Goal: Find specific page/section: Find specific page/section

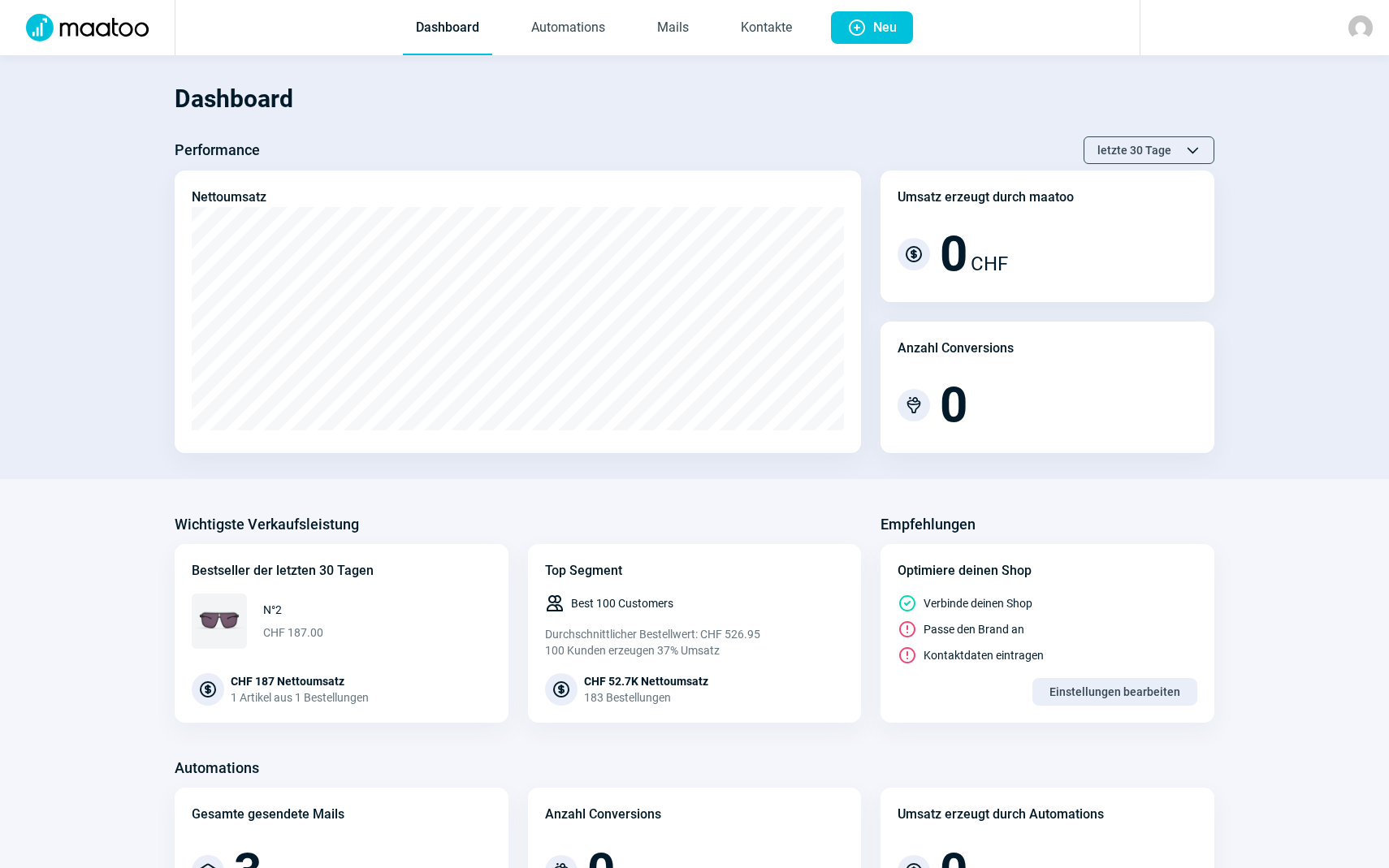
click at [1359, 33] on img at bounding box center [1360, 27] width 24 height 24
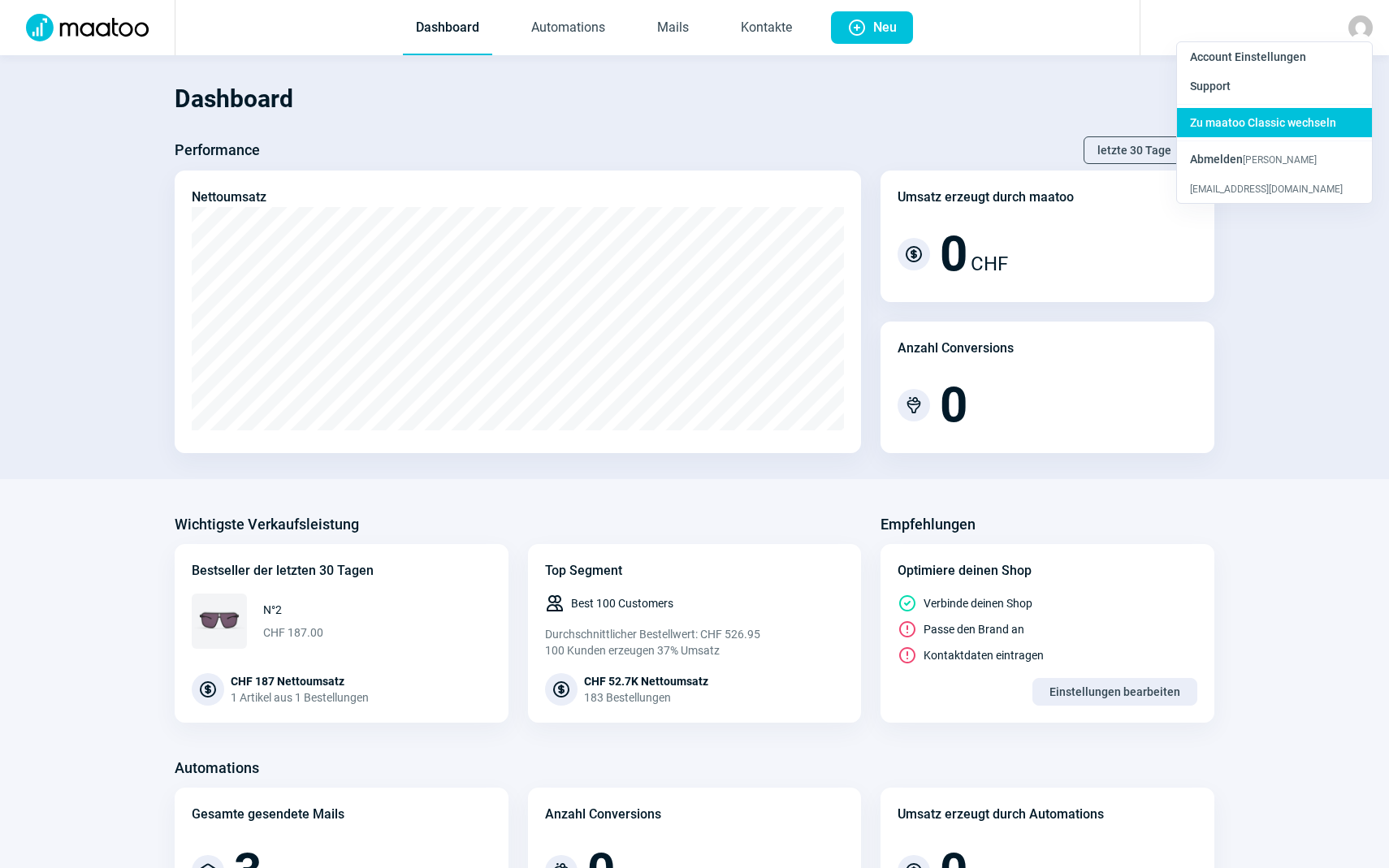
click at [1251, 118] on span "Zu maatoo Classic wechseln" at bounding box center [1262, 122] width 146 height 13
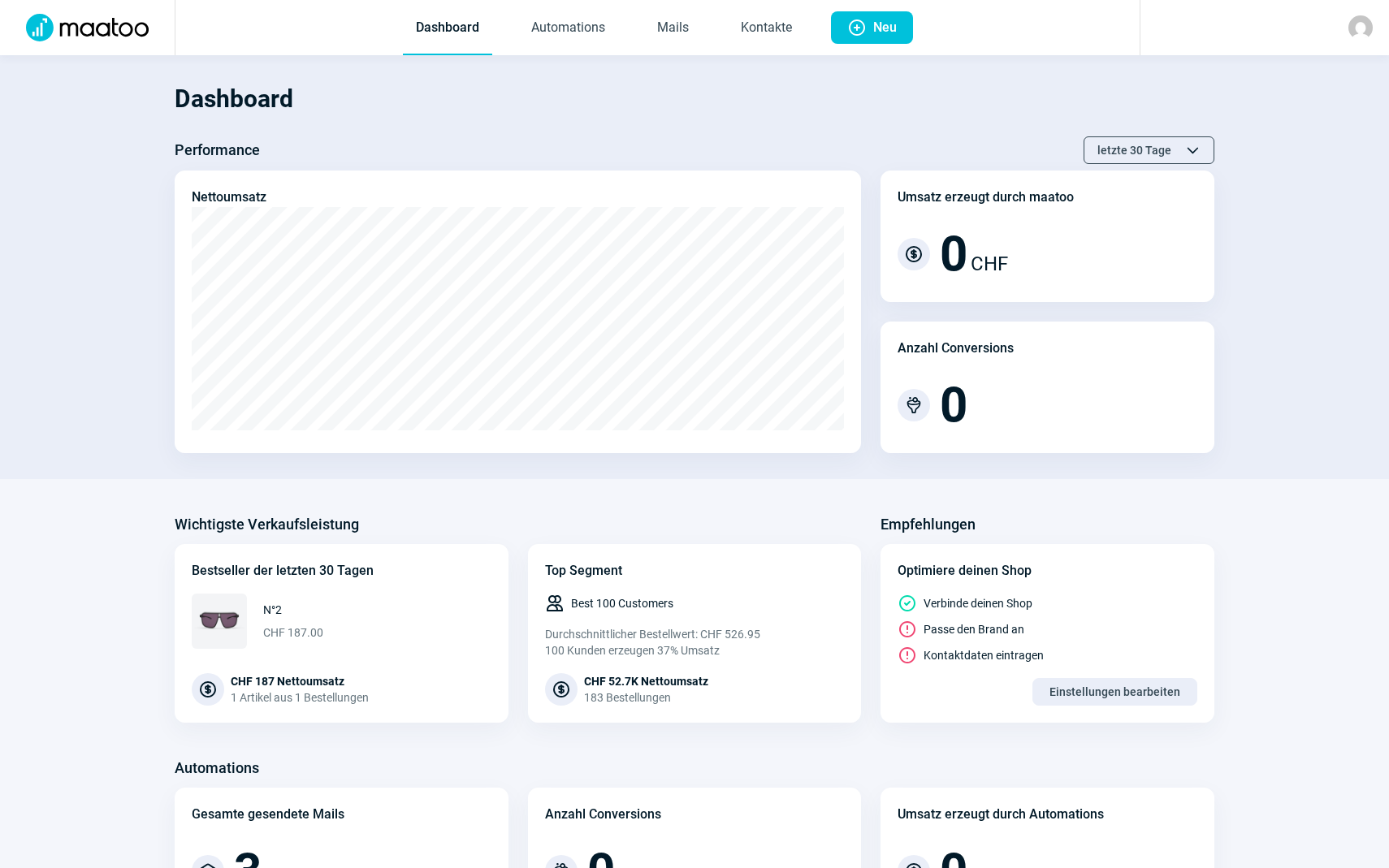
click at [1350, 34] on img at bounding box center [1360, 27] width 24 height 24
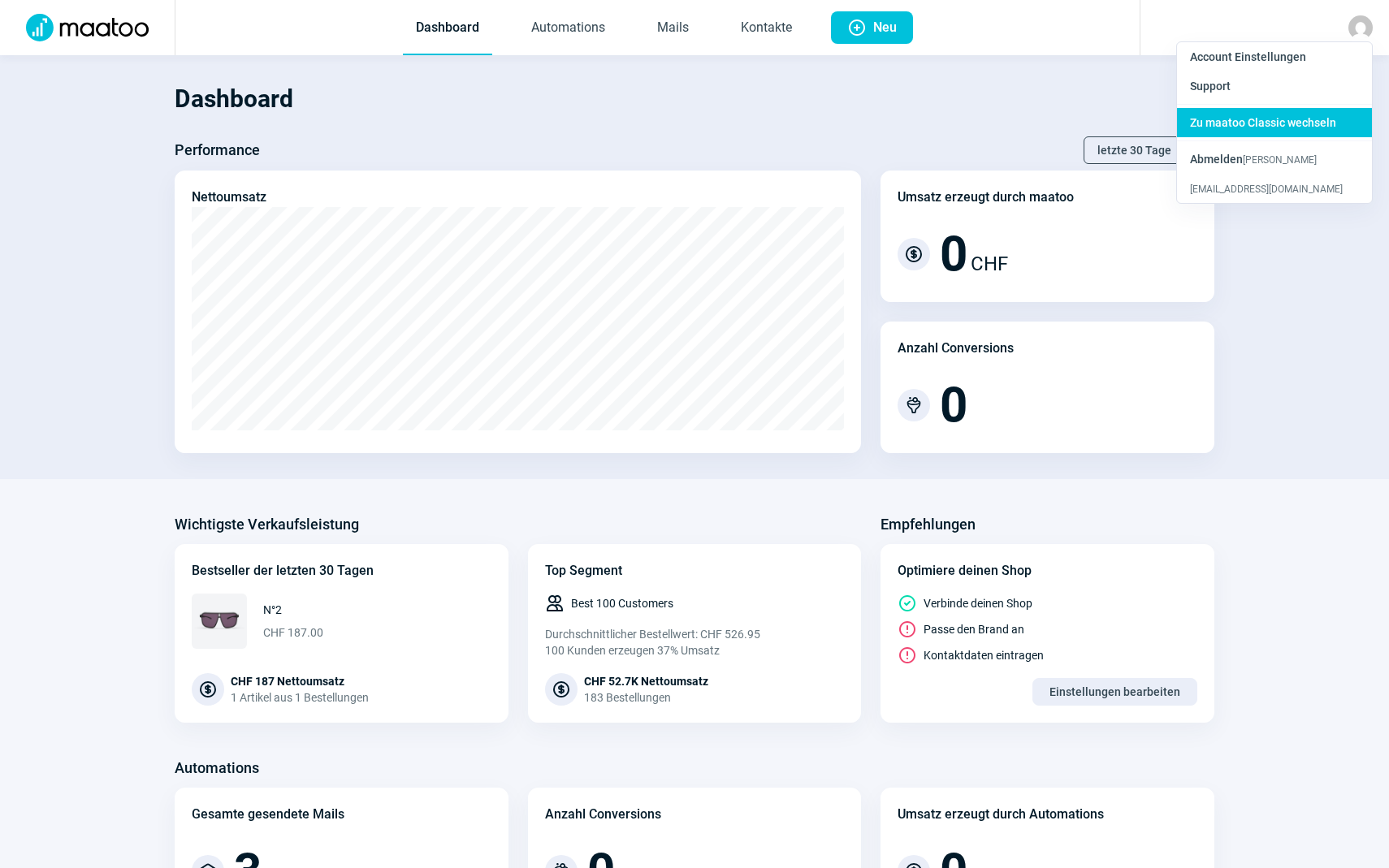
click at [1232, 121] on span "Zu maatoo Classic wechseln" at bounding box center [1262, 122] width 146 height 13
